Goal: Find specific page/section: Find specific page/section

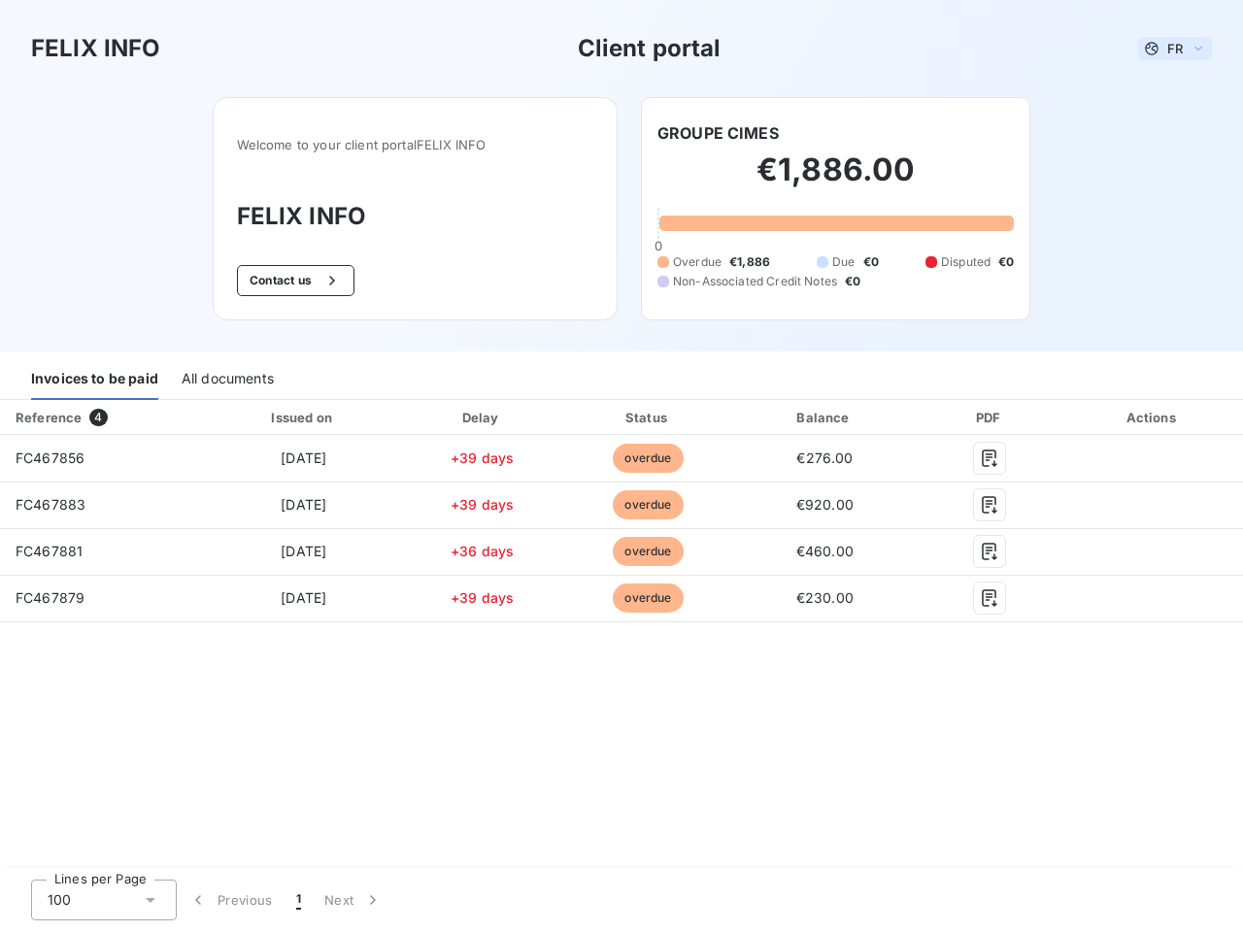
click at [1175, 49] on span "FR" at bounding box center [1176, 49] width 16 height 16
click at [292, 281] on button "Contact us" at bounding box center [296, 280] width 118 height 31
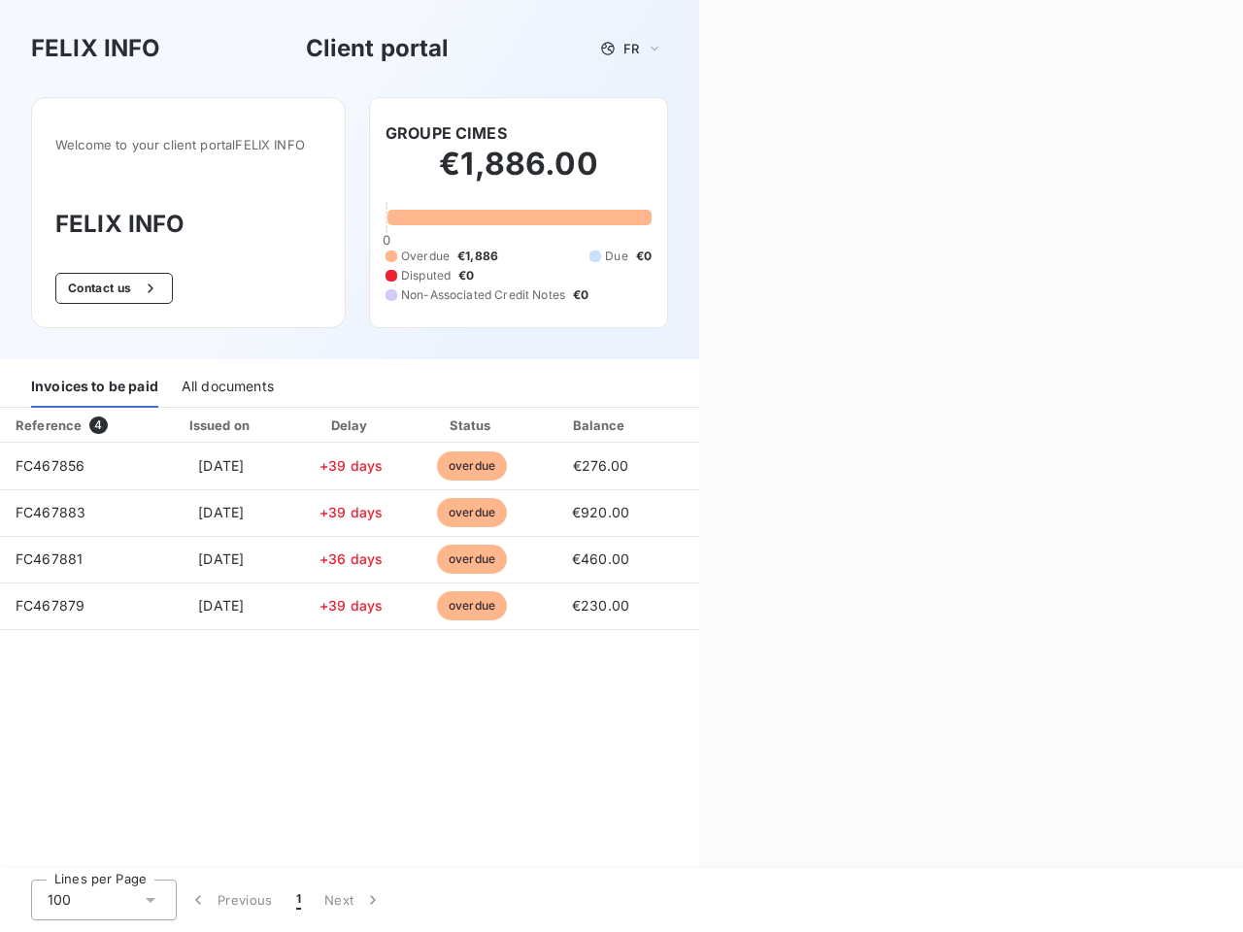
click at [718, 133] on div "Contact us Fill out the form below, and a member of our team will get back to y…" at bounding box center [971, 466] width 544 height 932
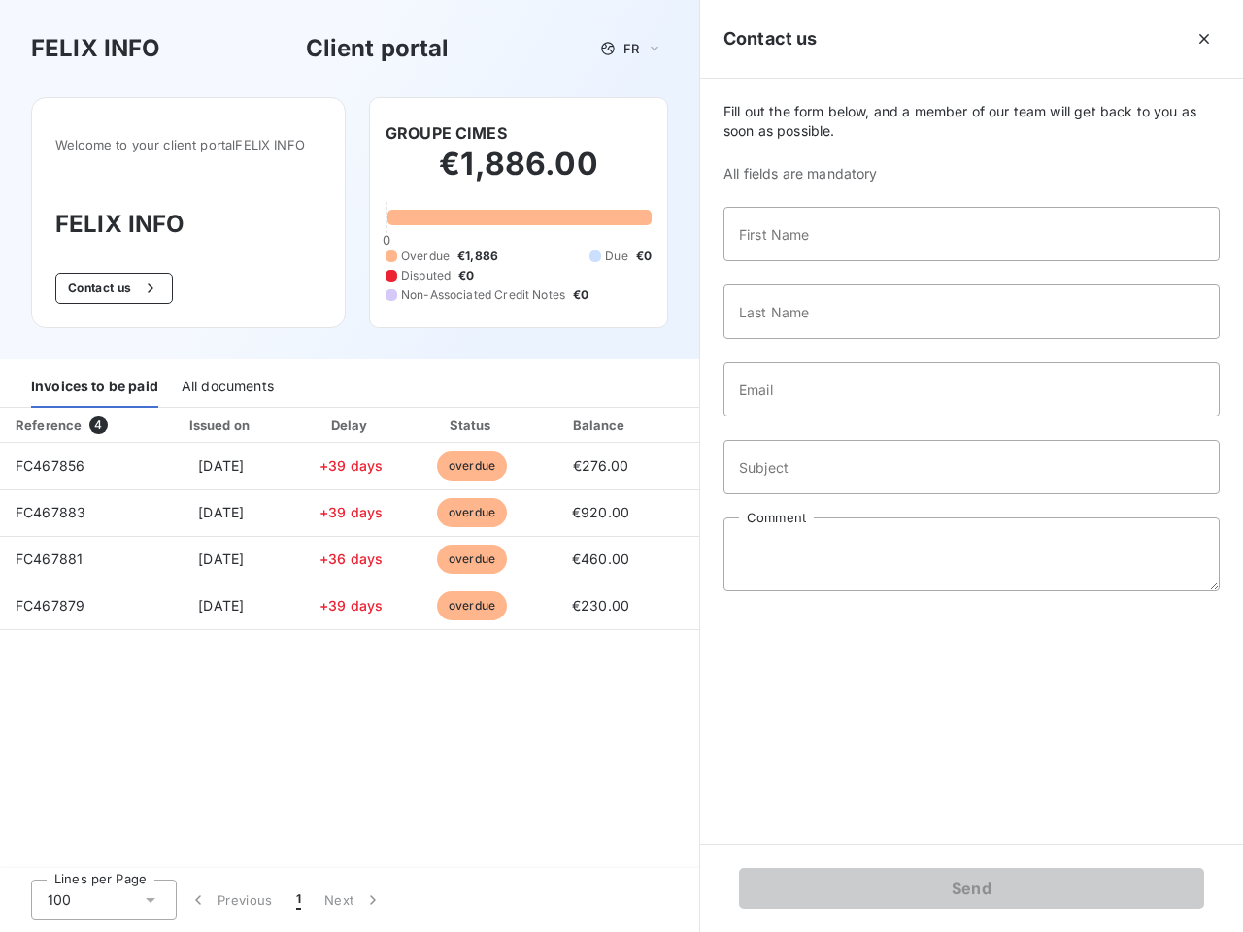
click at [94, 380] on div "Invoices to be paid" at bounding box center [94, 387] width 127 height 41
click at [226, 380] on div "All documents" at bounding box center [228, 387] width 92 height 41
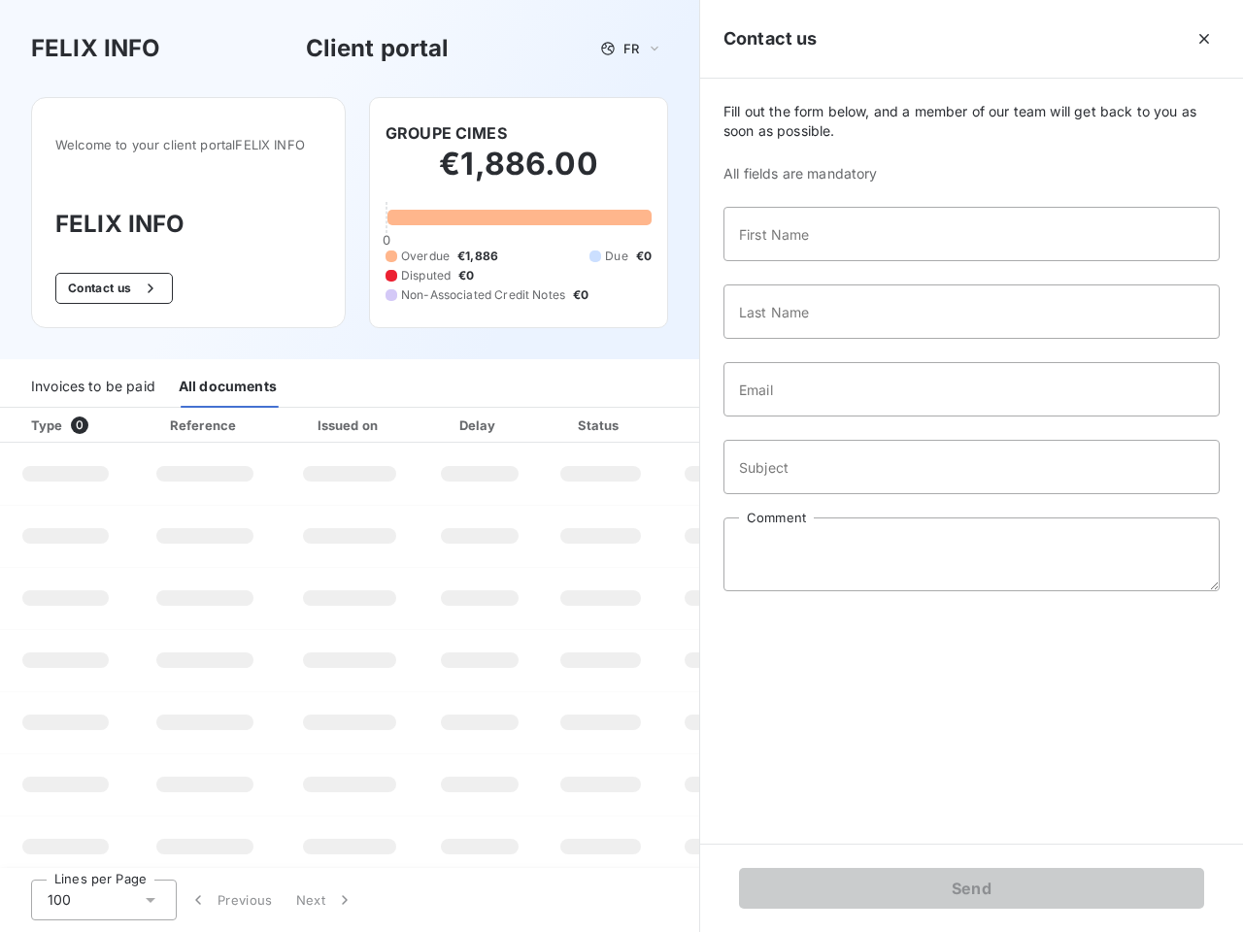
click at [102, 418] on div "Type 0" at bounding box center [73, 425] width 108 height 19
click at [302, 418] on div "Issued on" at bounding box center [350, 425] width 134 height 19
click at [482, 418] on div "Delay" at bounding box center [479, 425] width 111 height 19
click at [648, 418] on div at bounding box center [648, 425] width 19 height 19
click at [825, 418] on div "Fill out the form below, and a member of our team will get back to you as soon …" at bounding box center [971, 461] width 543 height 765
